Goal: Transaction & Acquisition: Download file/media

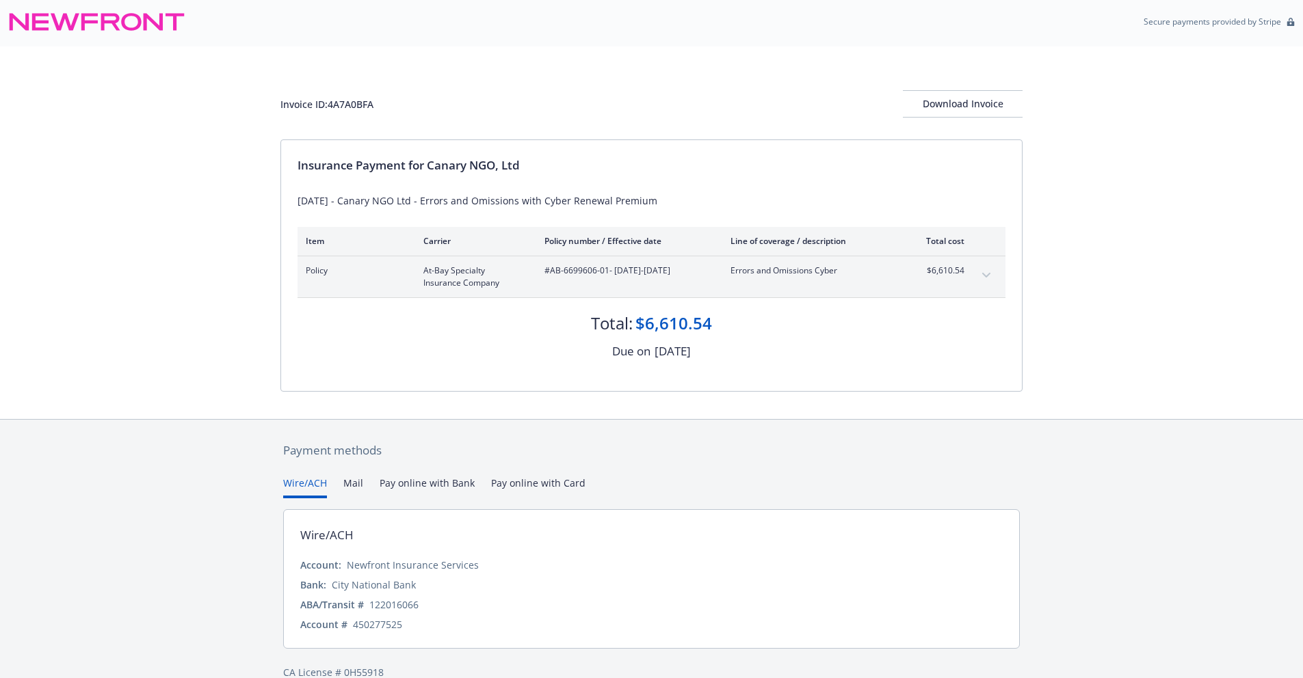
scroll to position [26, 0]
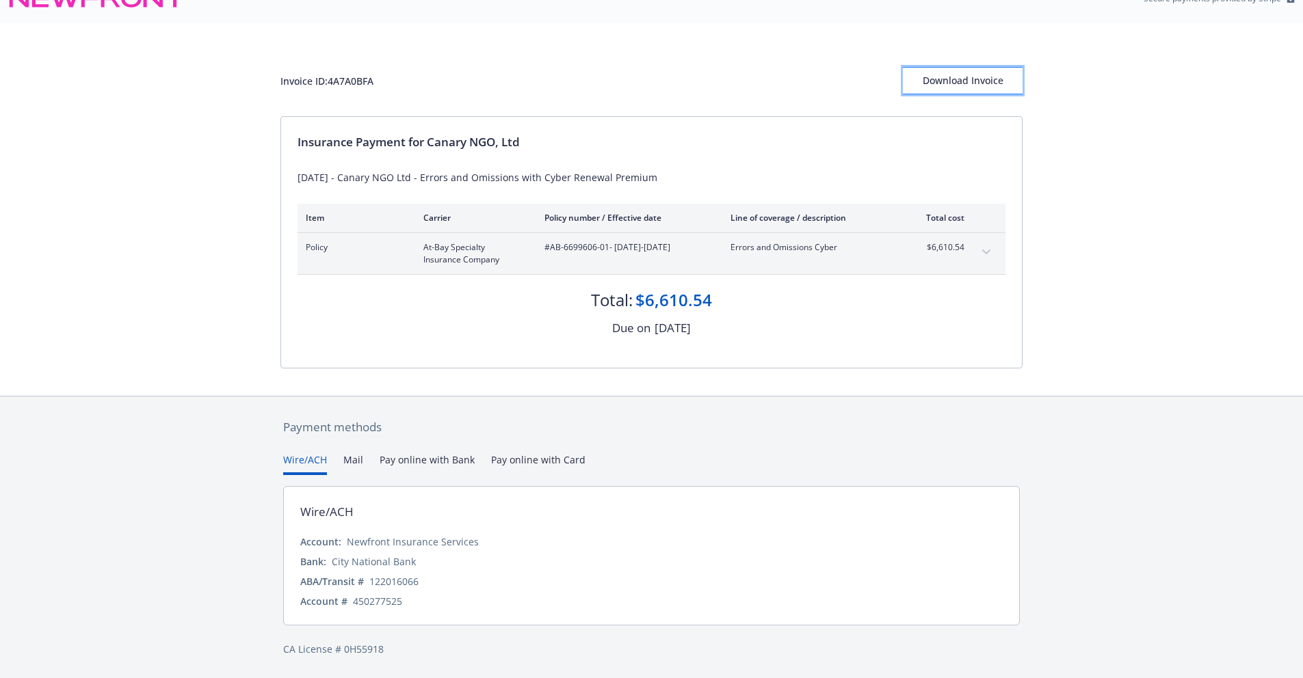
click at [942, 81] on div "Download Invoice" at bounding box center [963, 81] width 120 height 26
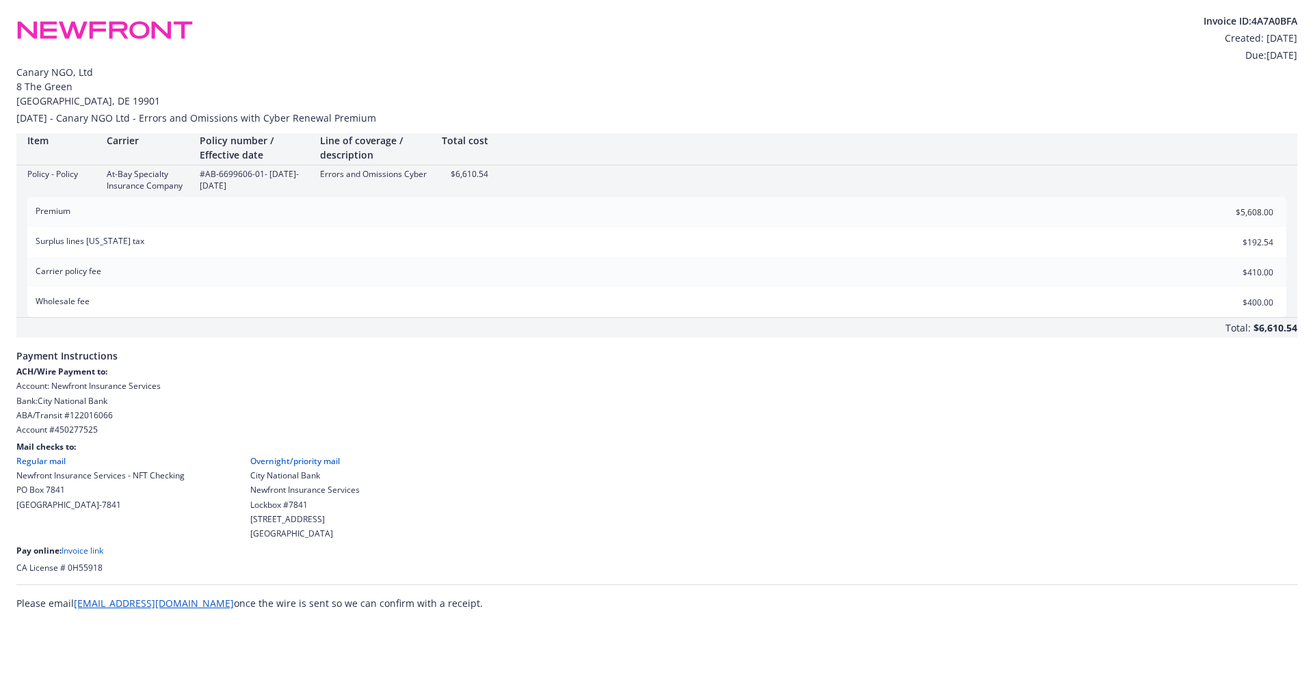
scroll to position [0, 0]
